Goal: Task Accomplishment & Management: Complete application form

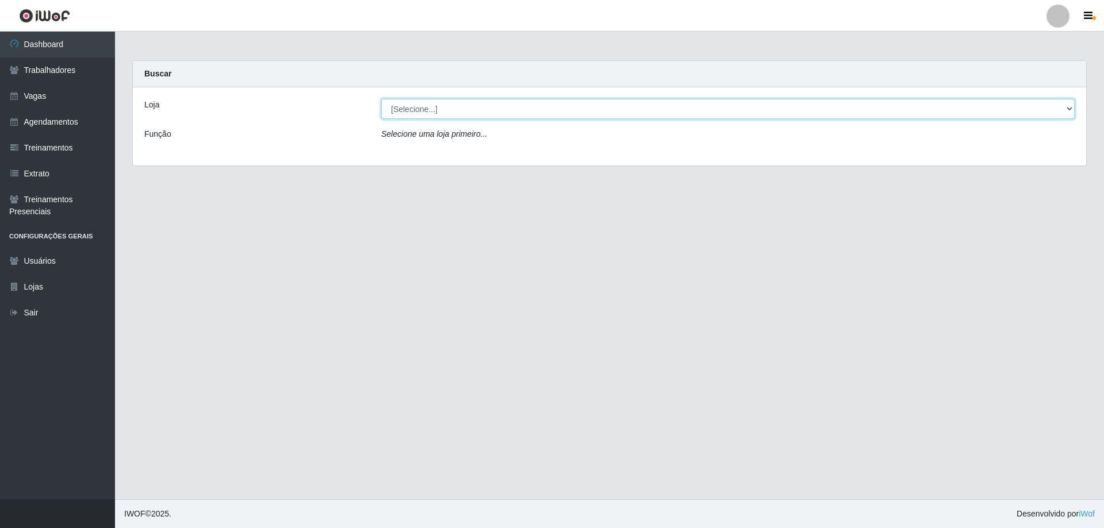
click at [411, 108] on select "[Selecione...] SuperFácil Atacado - Alto de São Manoel SuperFácil Atacado - Ema…" at bounding box center [727, 109] width 693 height 20
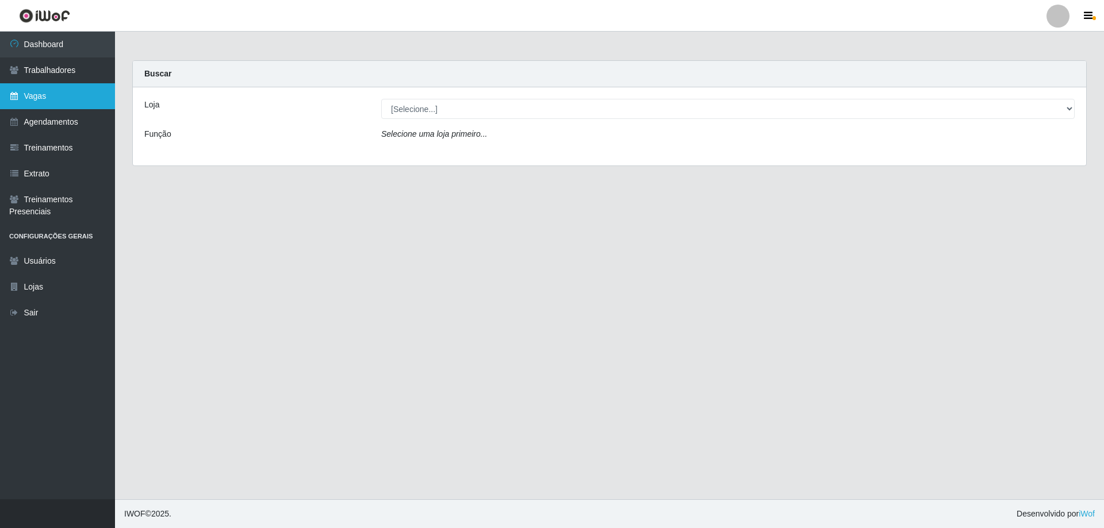
click at [44, 99] on link "Vagas" at bounding box center [57, 96] width 115 height 26
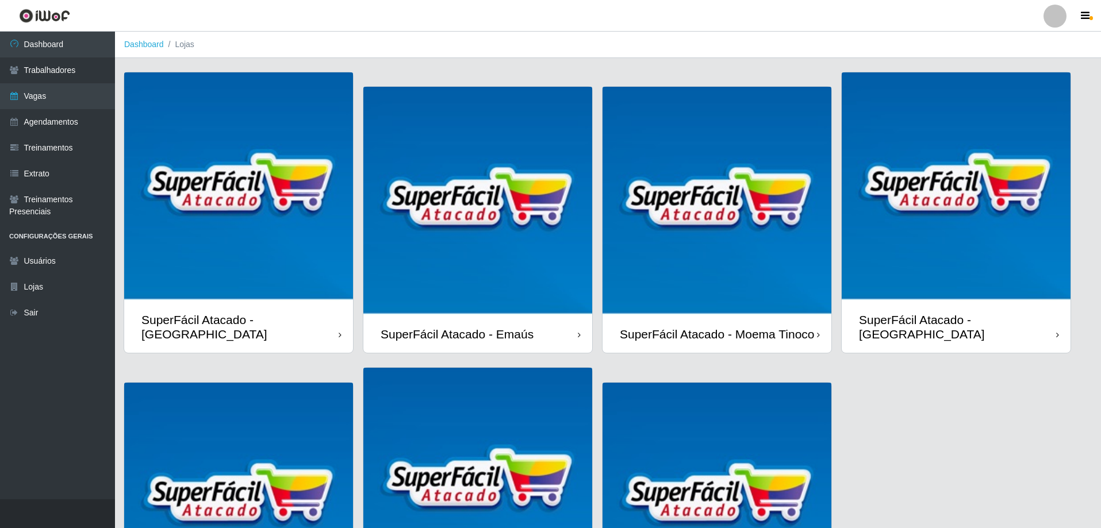
click at [702, 327] on div "SuperFácil Atacado - Moema Tinoco" at bounding box center [717, 334] width 195 height 14
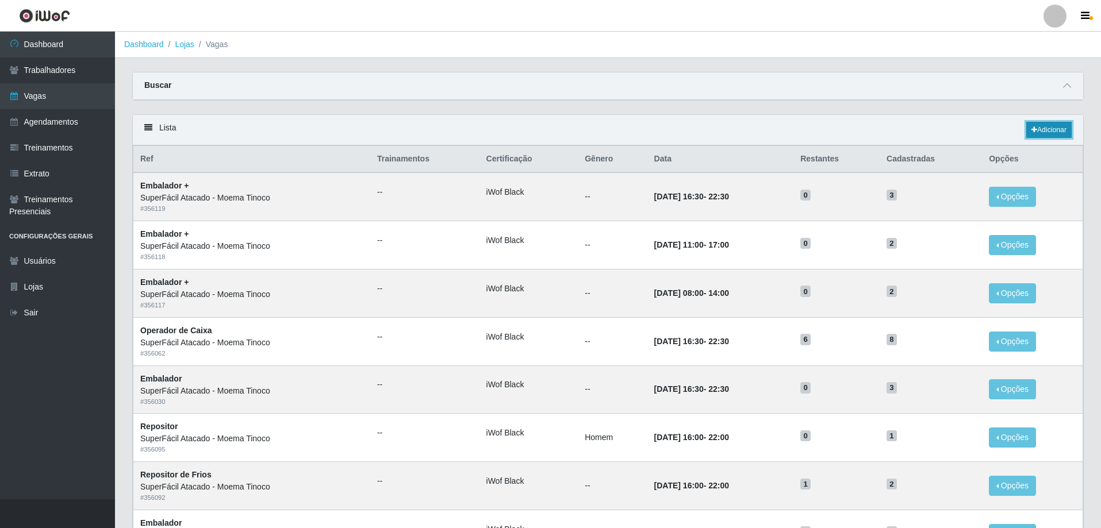
click at [1032, 131] on icon at bounding box center [1035, 130] width 6 height 7
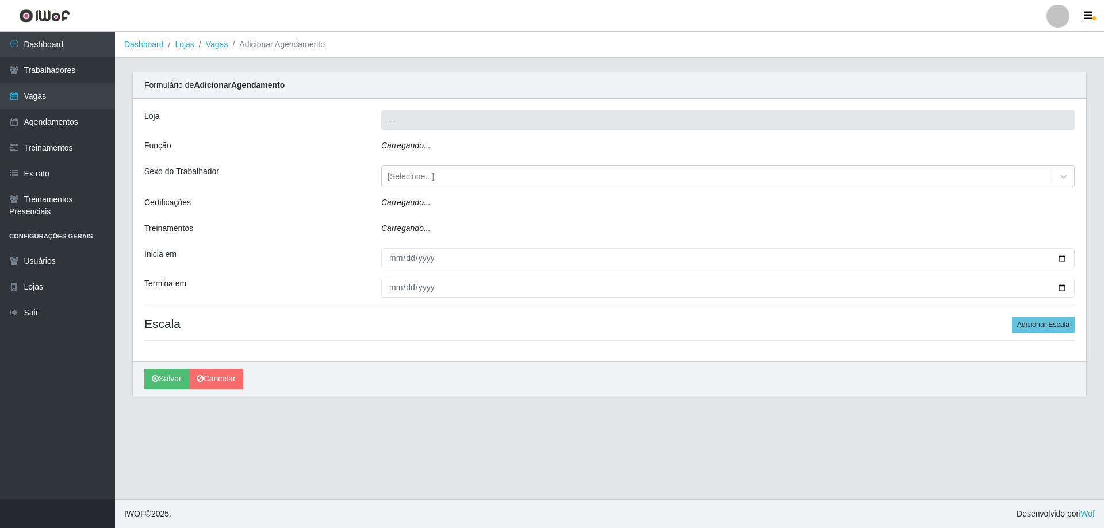
type input "SuperFácil Atacado - Moema Tinoco"
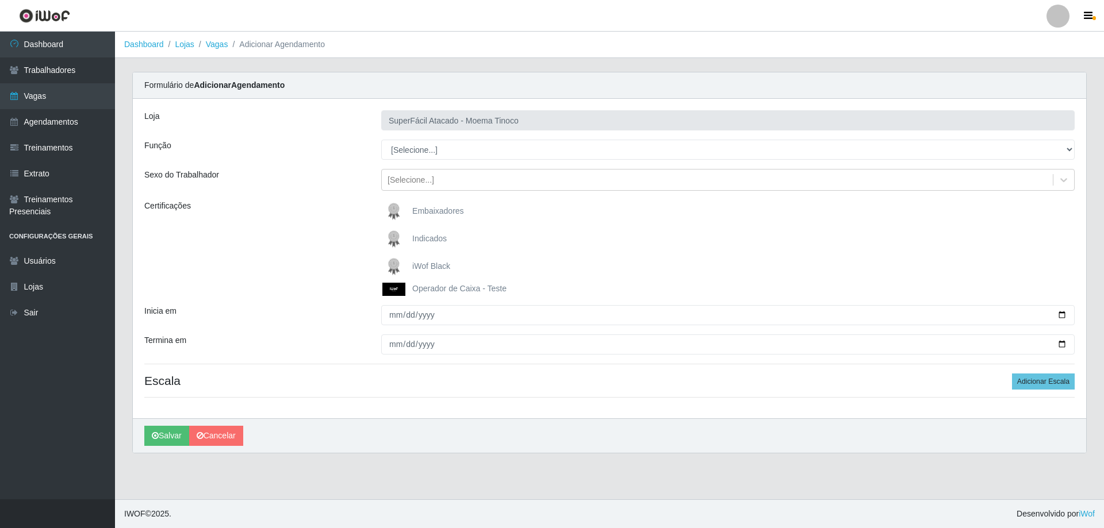
click at [223, 45] on link "Vagas" at bounding box center [217, 44] width 22 height 9
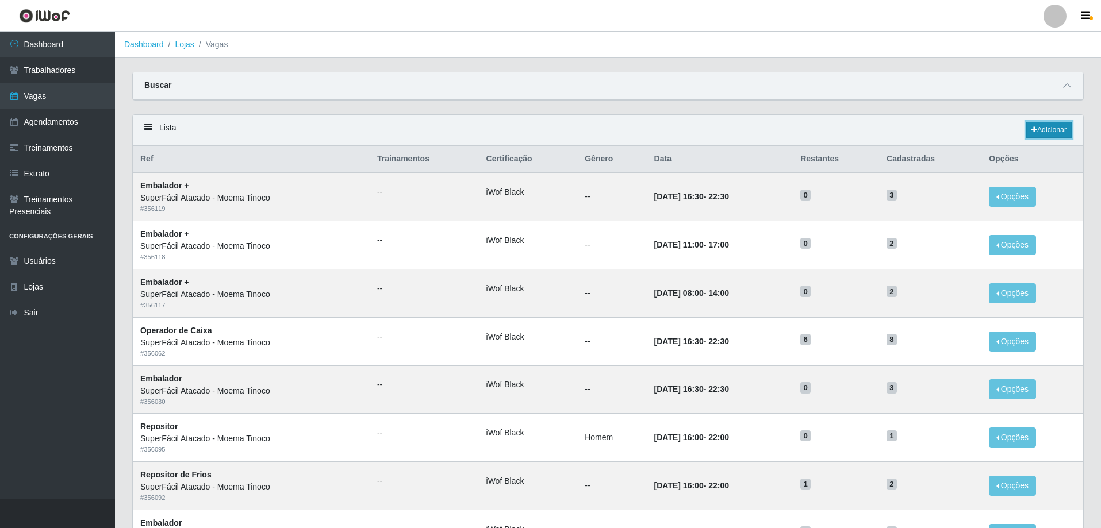
click at [1037, 129] on link "Adicionar" at bounding box center [1048, 130] width 45 height 16
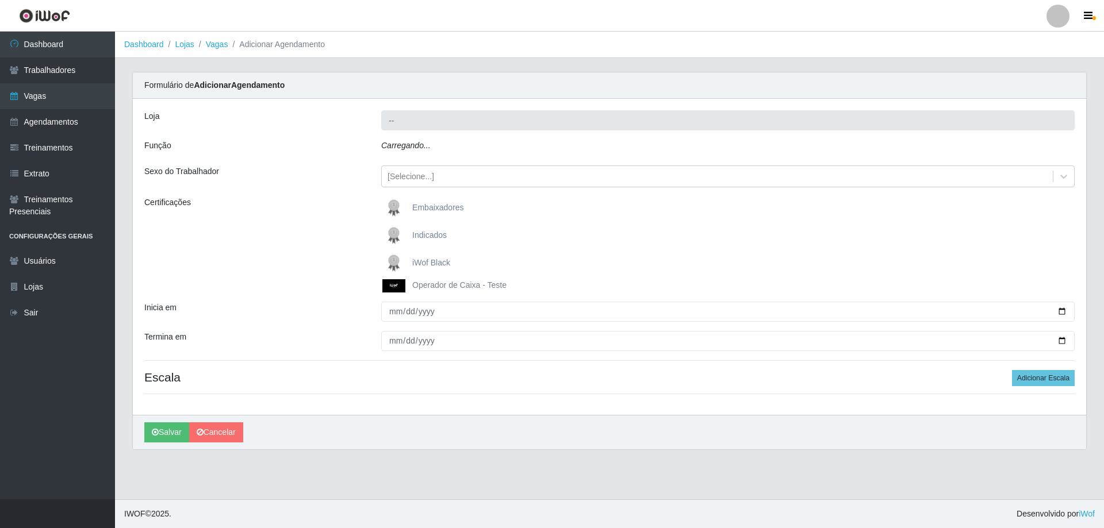
type input "SuperFácil Atacado - Moema Tinoco"
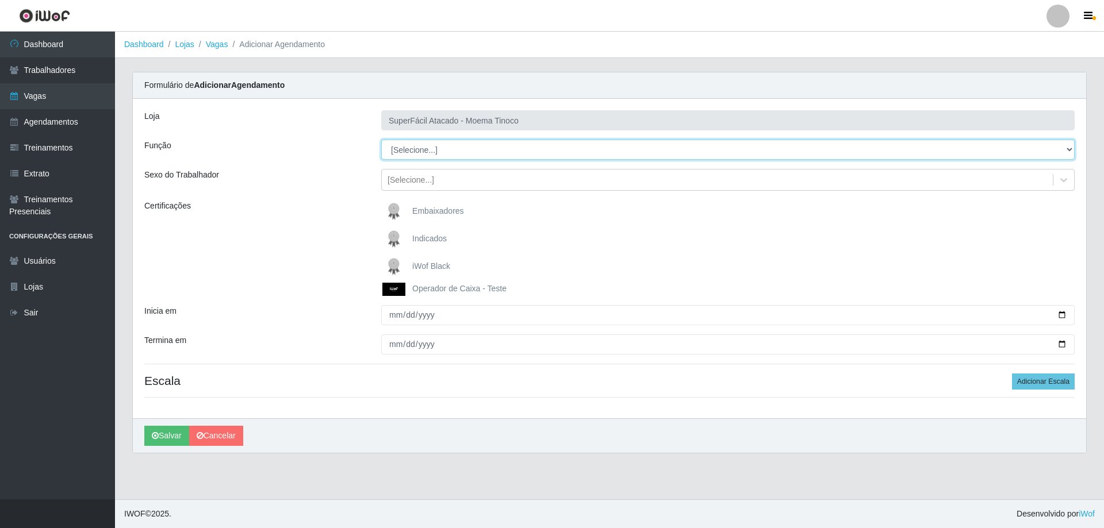
click at [446, 155] on select "[Selecione...] Embalador Embalador + Embalador ++ Operador de Caixa Operador de…" at bounding box center [727, 150] width 693 height 20
select select "22"
click at [381, 140] on select "[Selecione...] Embalador Embalador + Embalador ++ Operador de Caixa Operador de…" at bounding box center [727, 150] width 693 height 20
click at [442, 266] on span "iWof Black" at bounding box center [431, 266] width 38 height 9
click at [0, 0] on input "iWof Black" at bounding box center [0, 0] width 0 height 0
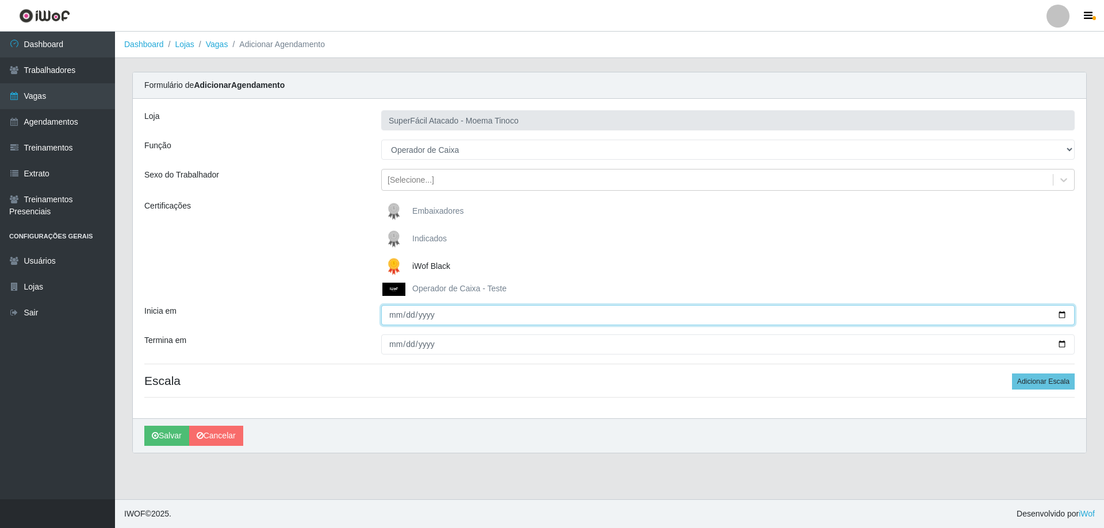
click at [394, 316] on input "Inicia em" at bounding box center [727, 315] width 693 height 20
click at [390, 321] on input "Inicia em" at bounding box center [727, 315] width 693 height 20
type input "[DATE]"
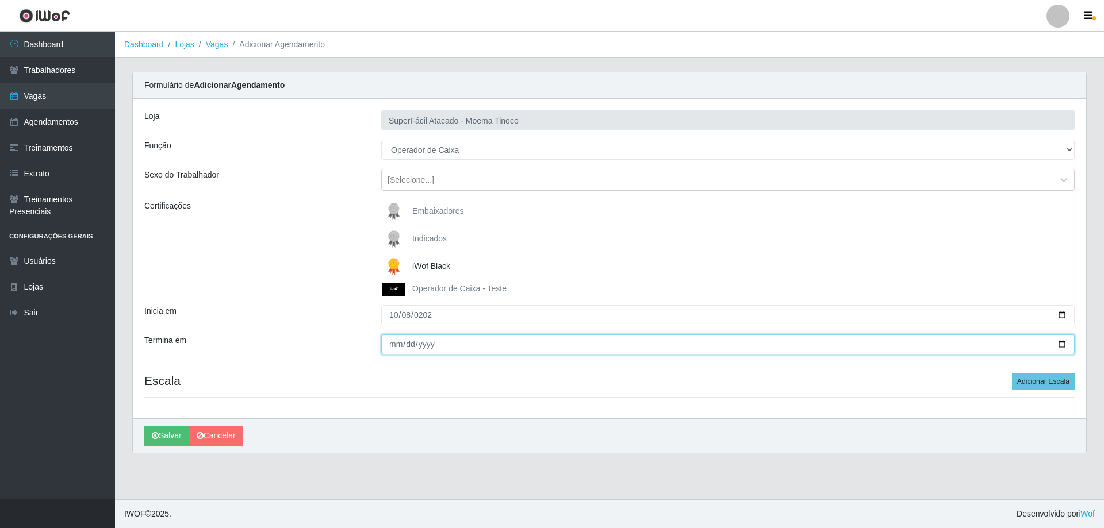
click at [390, 349] on input "Termina em" at bounding box center [727, 345] width 693 height 20
click at [402, 340] on input "[DATE]" at bounding box center [727, 345] width 693 height 20
click at [392, 345] on input "[DATE]" at bounding box center [727, 345] width 693 height 20
type input "[DATE]"
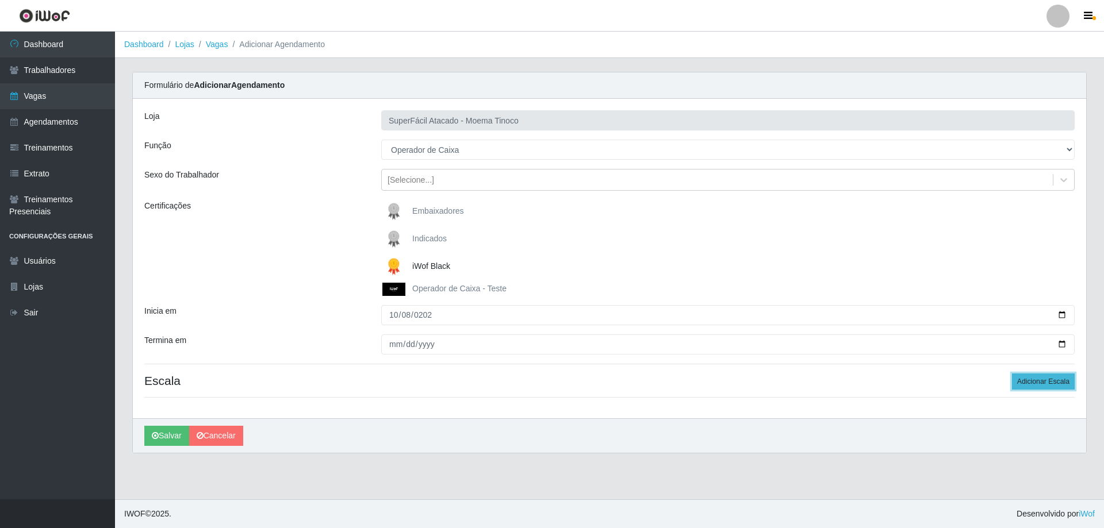
click at [1022, 381] on button "Adicionar Escala" at bounding box center [1043, 382] width 63 height 16
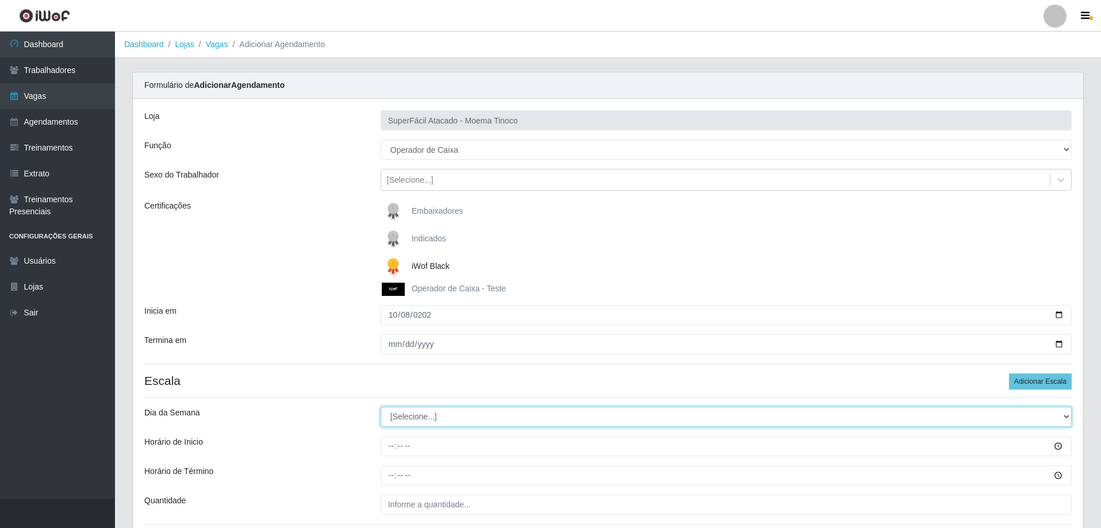
click at [430, 412] on select "[Selecione...] Segunda Terça Quarta Quinta Sexta Sábado Domingo" at bounding box center [726, 417] width 691 height 20
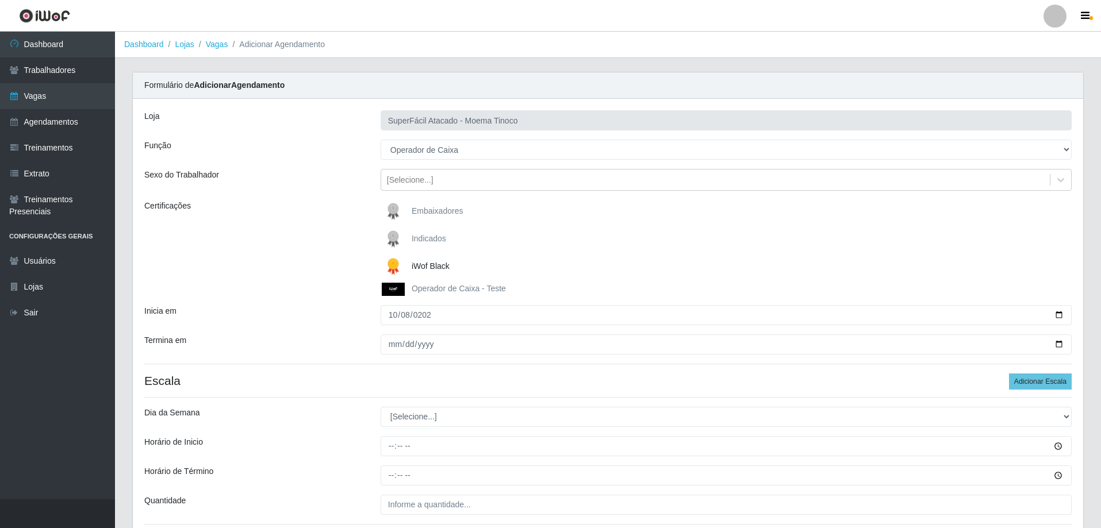
click at [332, 424] on div "Dia da Semana" at bounding box center [254, 417] width 236 height 20
click at [338, 382] on h4 "Escala Adicionar Escala" at bounding box center [608, 381] width 928 height 14
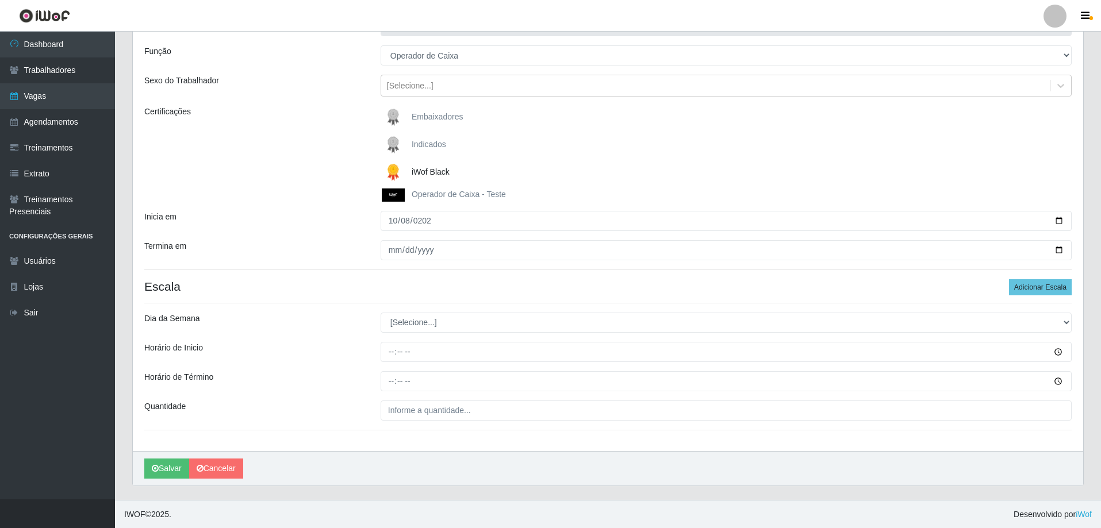
scroll to position [95, 0]
click at [429, 323] on select "[Selecione...] Segunda Terça Quarta Quinta Sexta Sábado Domingo" at bounding box center [726, 322] width 691 height 20
select select "3"
click at [381, 312] on select "[Selecione...] Segunda Terça Quarta Quinta Sexta Sábado Domingo" at bounding box center [726, 322] width 691 height 20
click at [1037, 286] on button "Adicionar Escala" at bounding box center [1040, 287] width 63 height 16
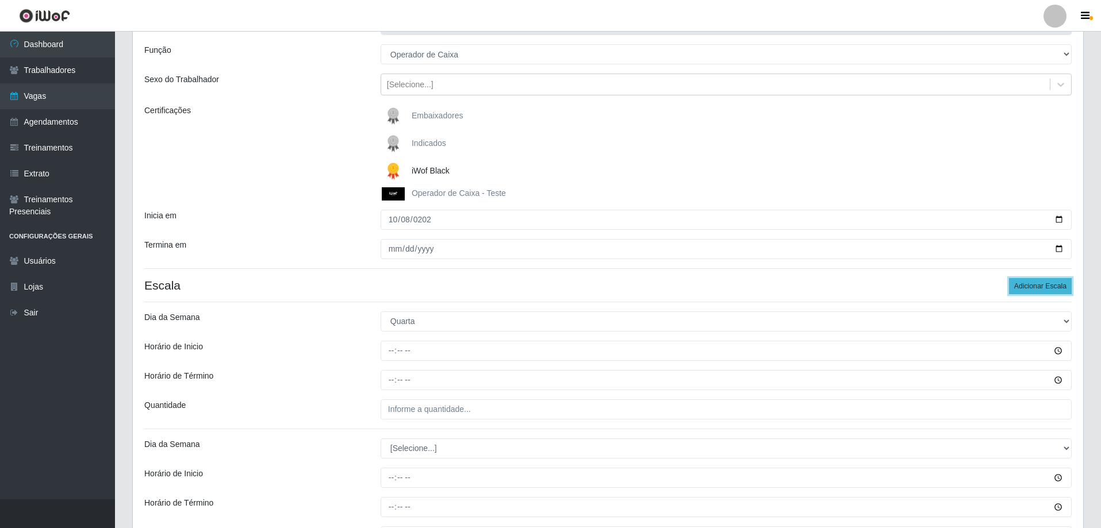
click at [1031, 285] on button "Adicionar Escala" at bounding box center [1040, 286] width 63 height 16
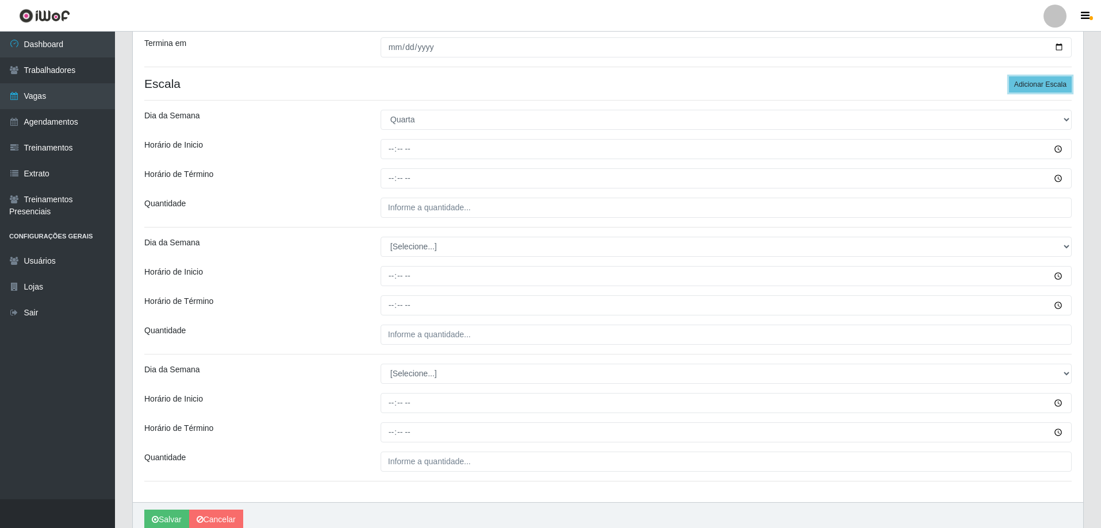
scroll to position [350, 0]
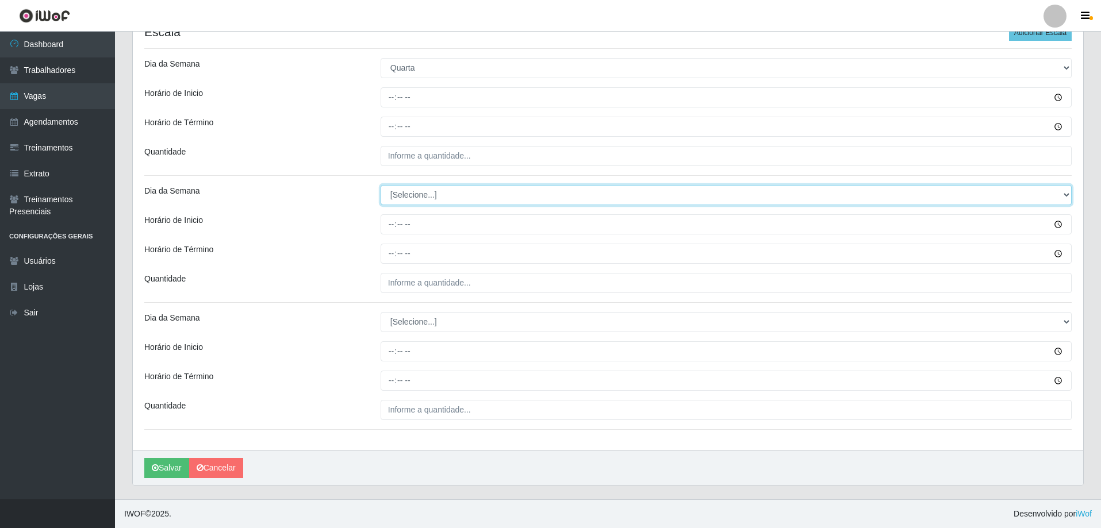
click at [436, 193] on select "[Selecione...] Segunda Terça Quarta Quinta Sexta Sábado Domingo" at bounding box center [726, 195] width 691 height 20
select select "4"
click at [381, 185] on select "[Selecione...] Segunda Terça Quarta Quinta Sexta Sábado Domingo" at bounding box center [726, 195] width 691 height 20
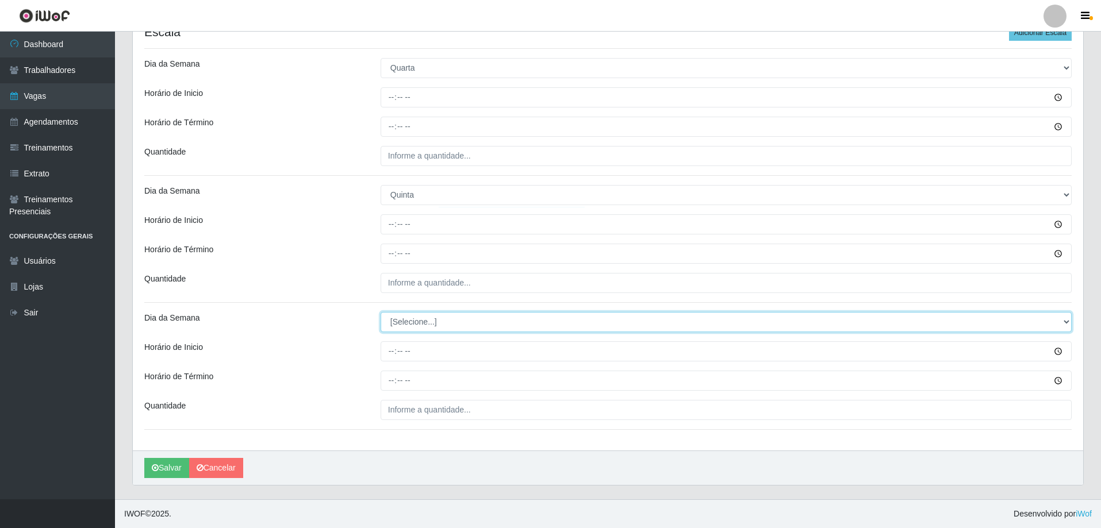
click at [400, 321] on select "[Selecione...] Segunda Terça Quarta Quinta Sexta Sábado Domingo" at bounding box center [726, 322] width 691 height 20
select select "5"
click at [381, 312] on select "[Selecione...] Segunda Terça Quarta Quinta Sexta Sábado Domingo" at bounding box center [726, 322] width 691 height 20
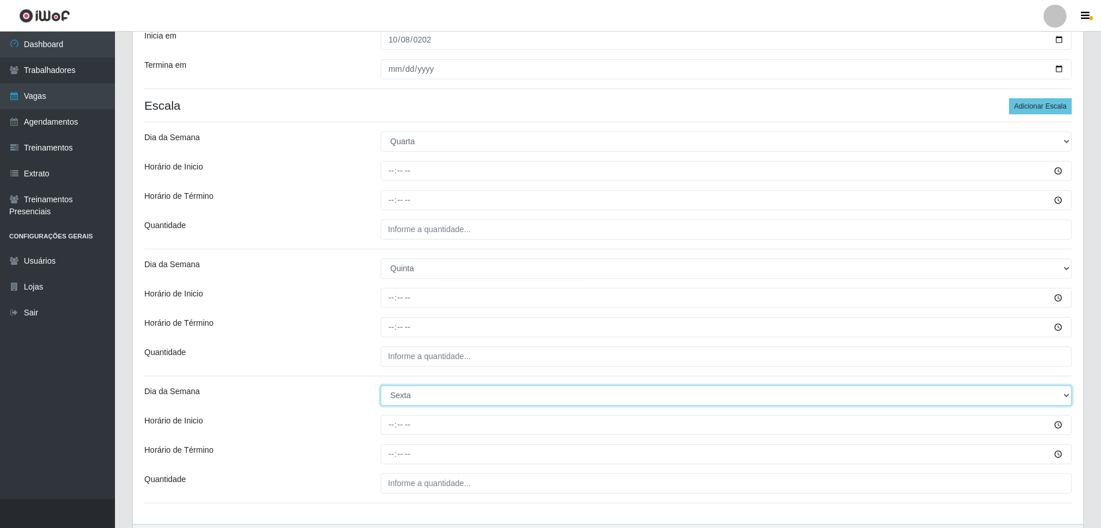
scroll to position [177, 0]
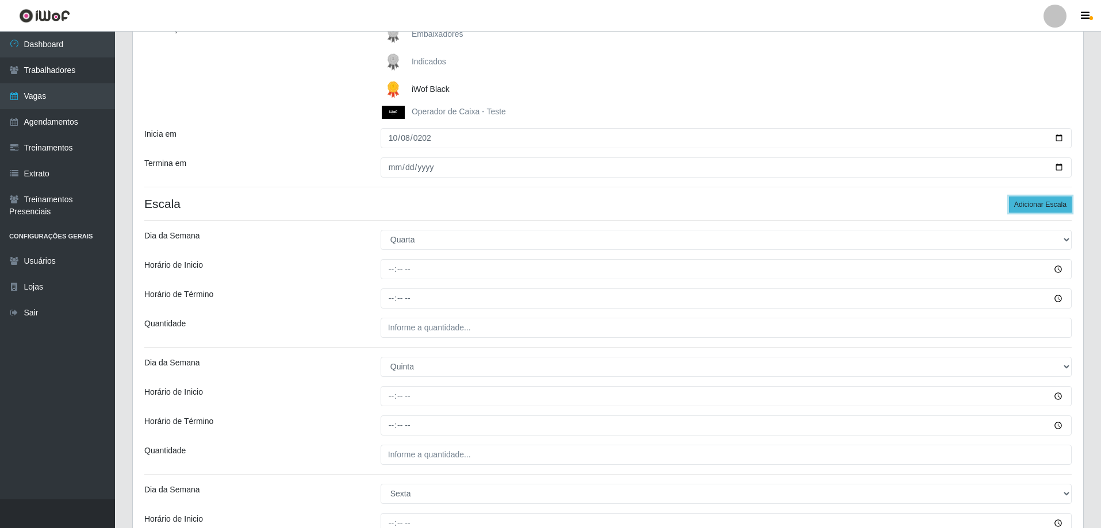
click at [1037, 203] on button "Adicionar Escala" at bounding box center [1040, 205] width 63 height 16
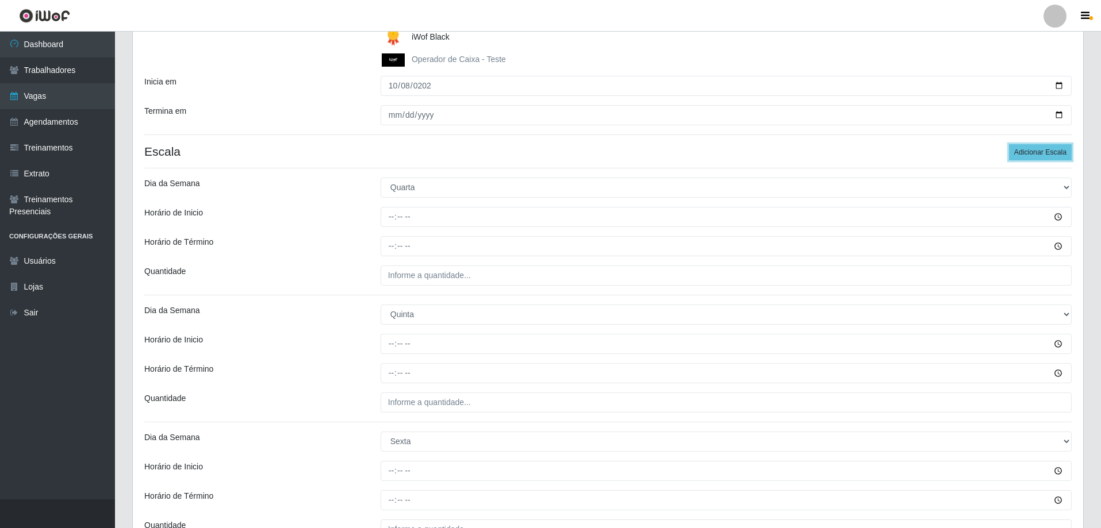
scroll to position [477, 0]
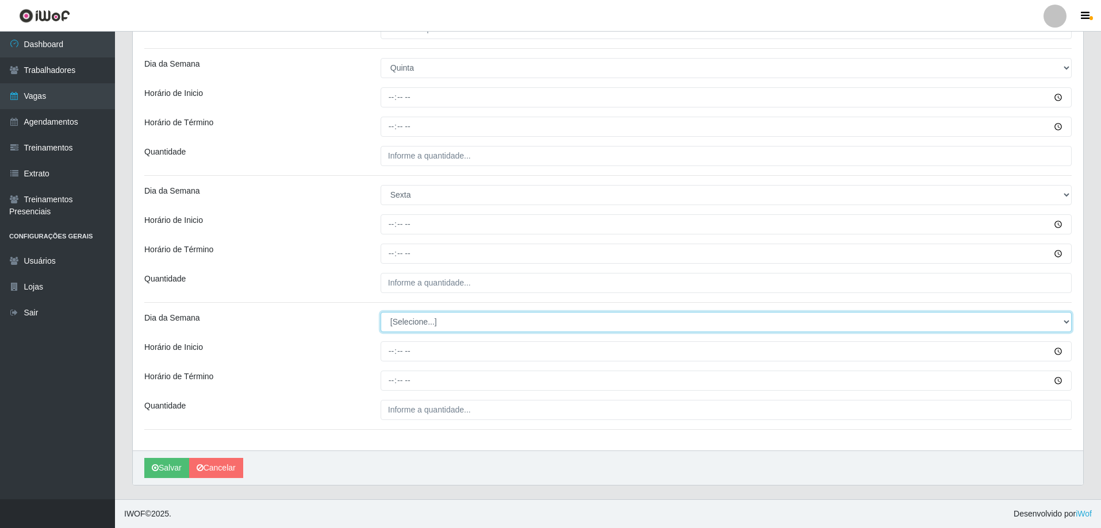
click at [398, 328] on select "[Selecione...] Segunda Terça Quarta Quinta Sexta Sábado Domingo" at bounding box center [726, 322] width 691 height 20
click at [413, 321] on select "[Selecione...] Segunda Terça Quarta Quinta Sexta Sábado Domingo" at bounding box center [726, 322] width 691 height 20
click at [358, 308] on div "Loja SuperFácil Atacado - Moema Tinoco Função [Selecione...] Embalador Embalado…" at bounding box center [608, 37] width 951 height 828
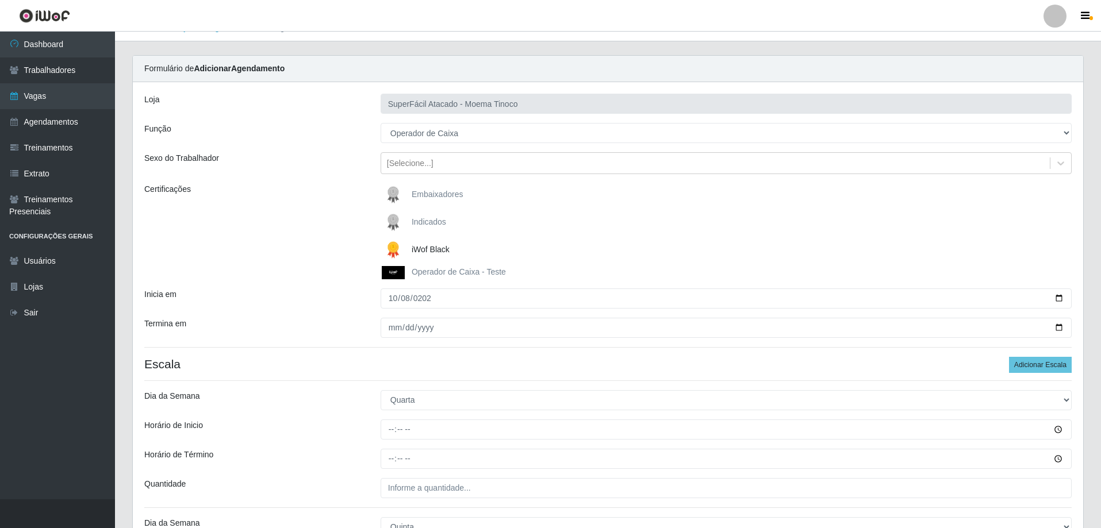
scroll to position [0, 0]
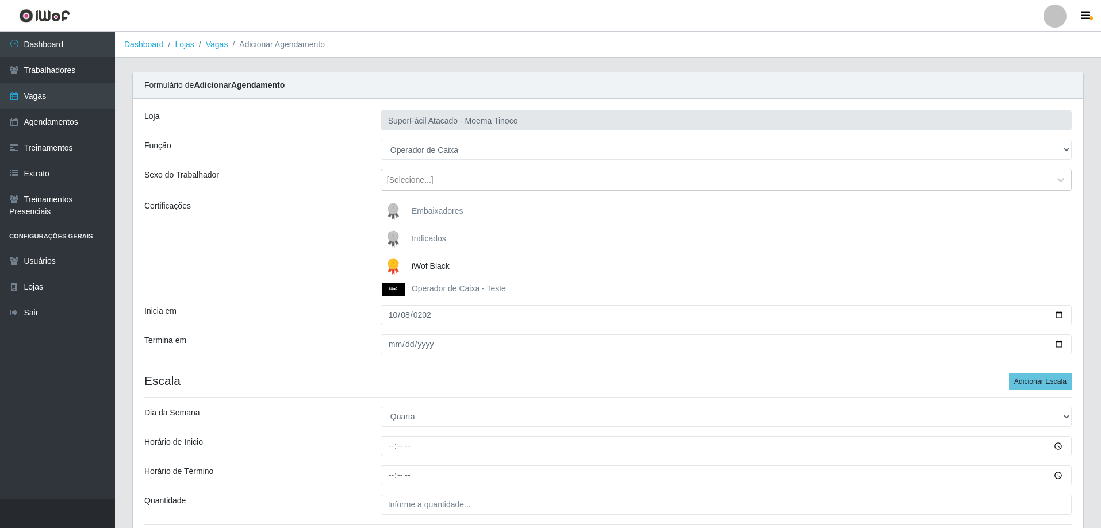
click at [220, 41] on link "Vagas" at bounding box center [217, 44] width 22 height 9
